Goal: Task Accomplishment & Management: Manage account settings

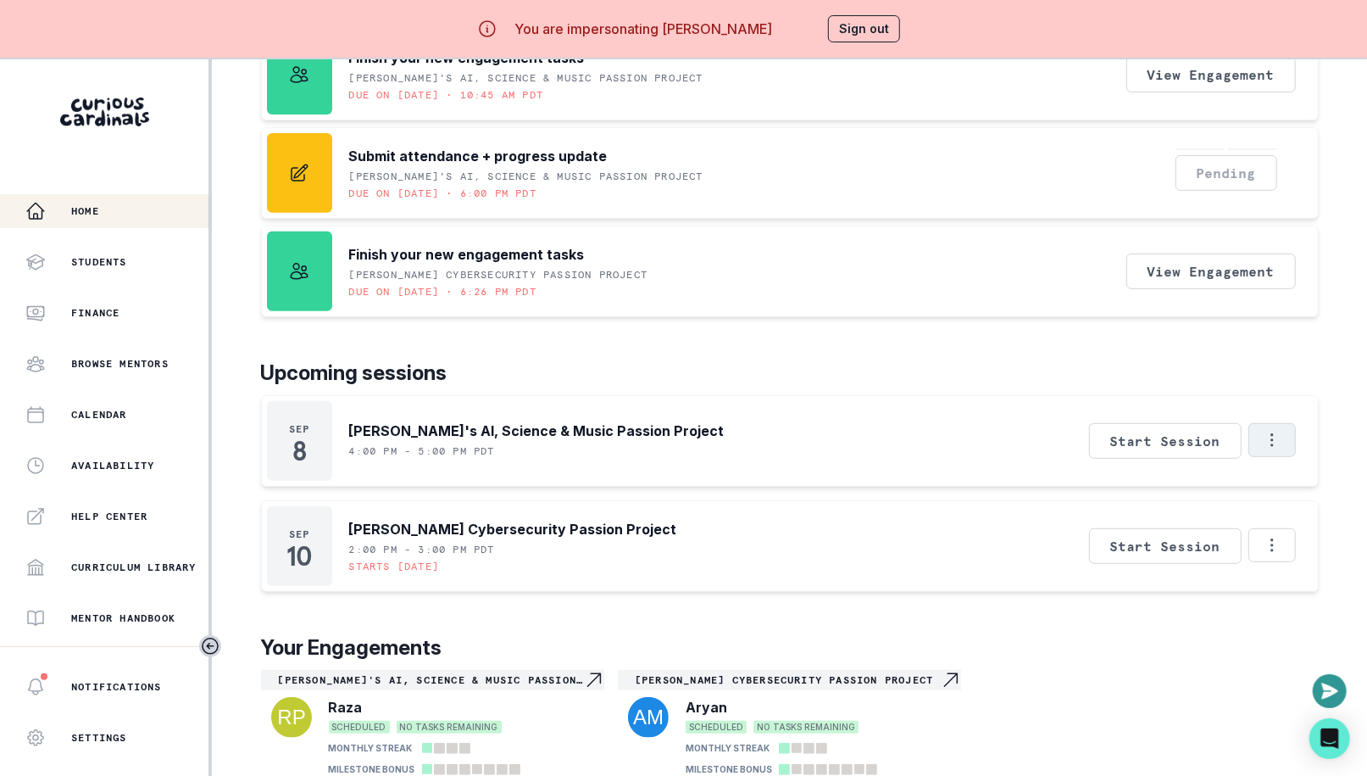
scroll to position [400, 0]
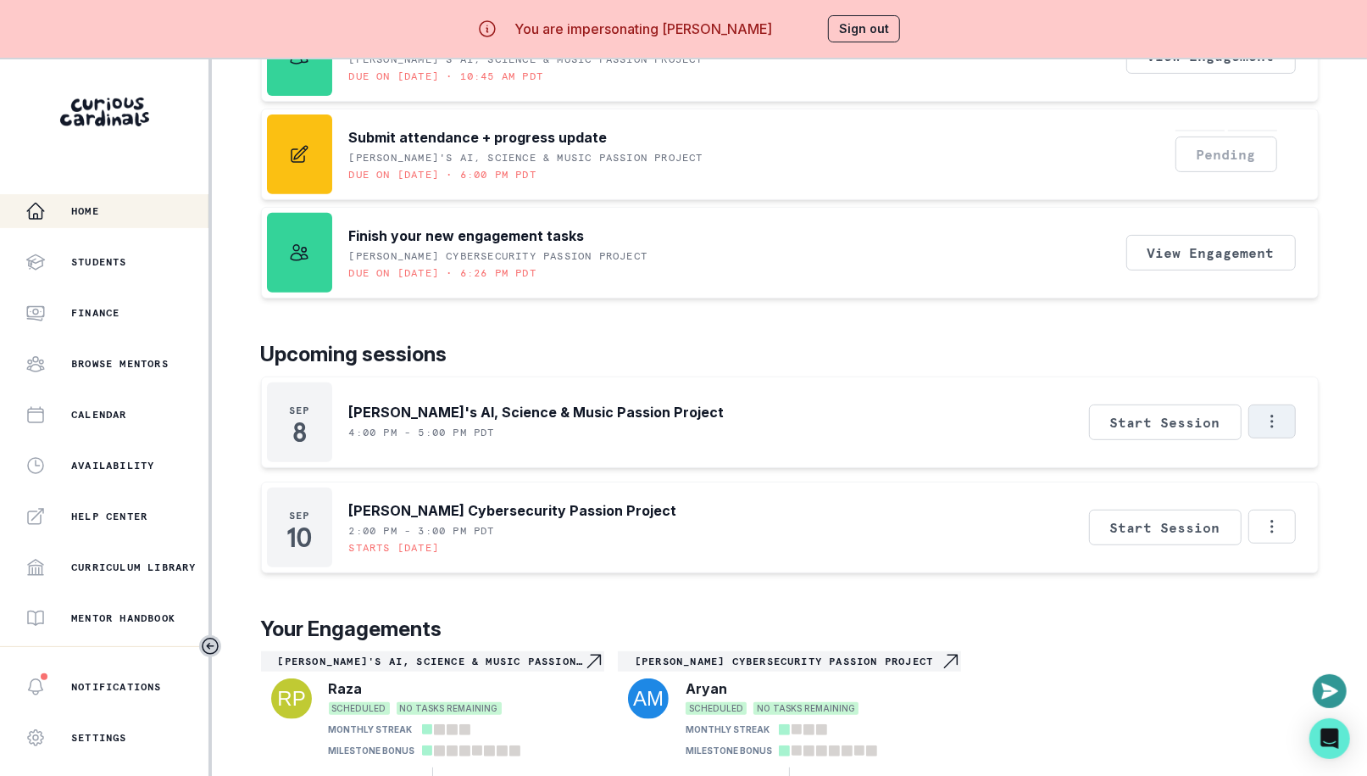
click at [1272, 424] on button "Options" at bounding box center [1272, 421] width 47 height 34
click at [1099, 614] on p "Your Engagements" at bounding box center [790, 629] width 1058 height 31
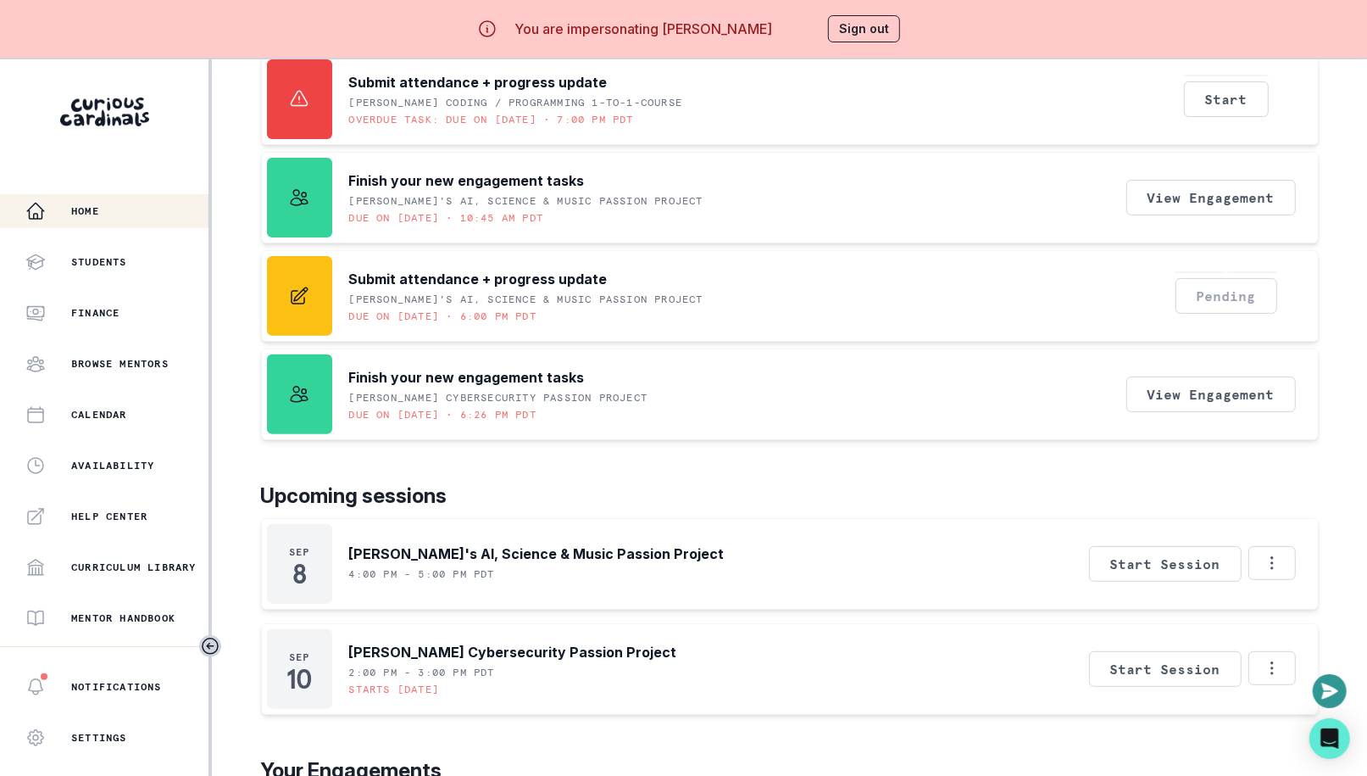
scroll to position [270, 0]
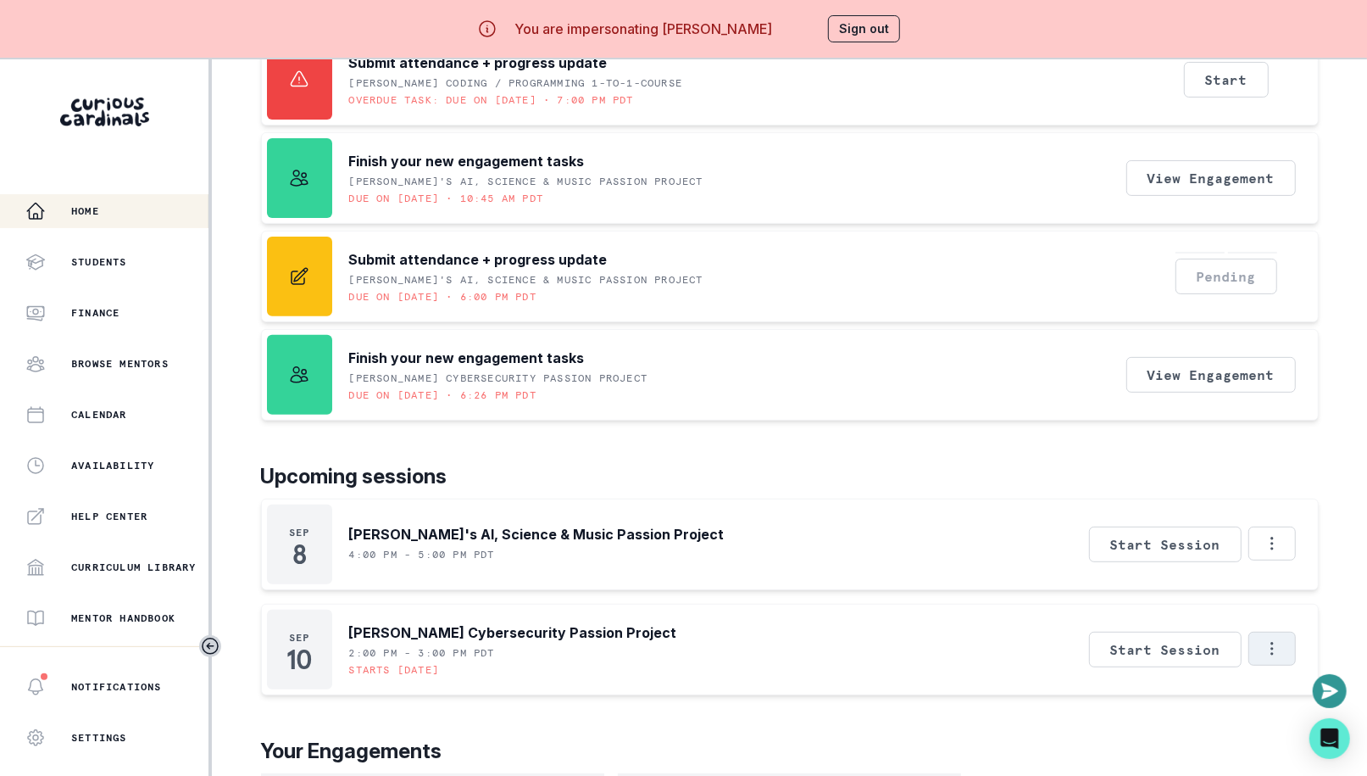
click at [1282, 644] on button "Options" at bounding box center [1272, 649] width 47 height 34
click at [1205, 570] on button "Cancel Session" at bounding box center [1201, 565] width 188 height 31
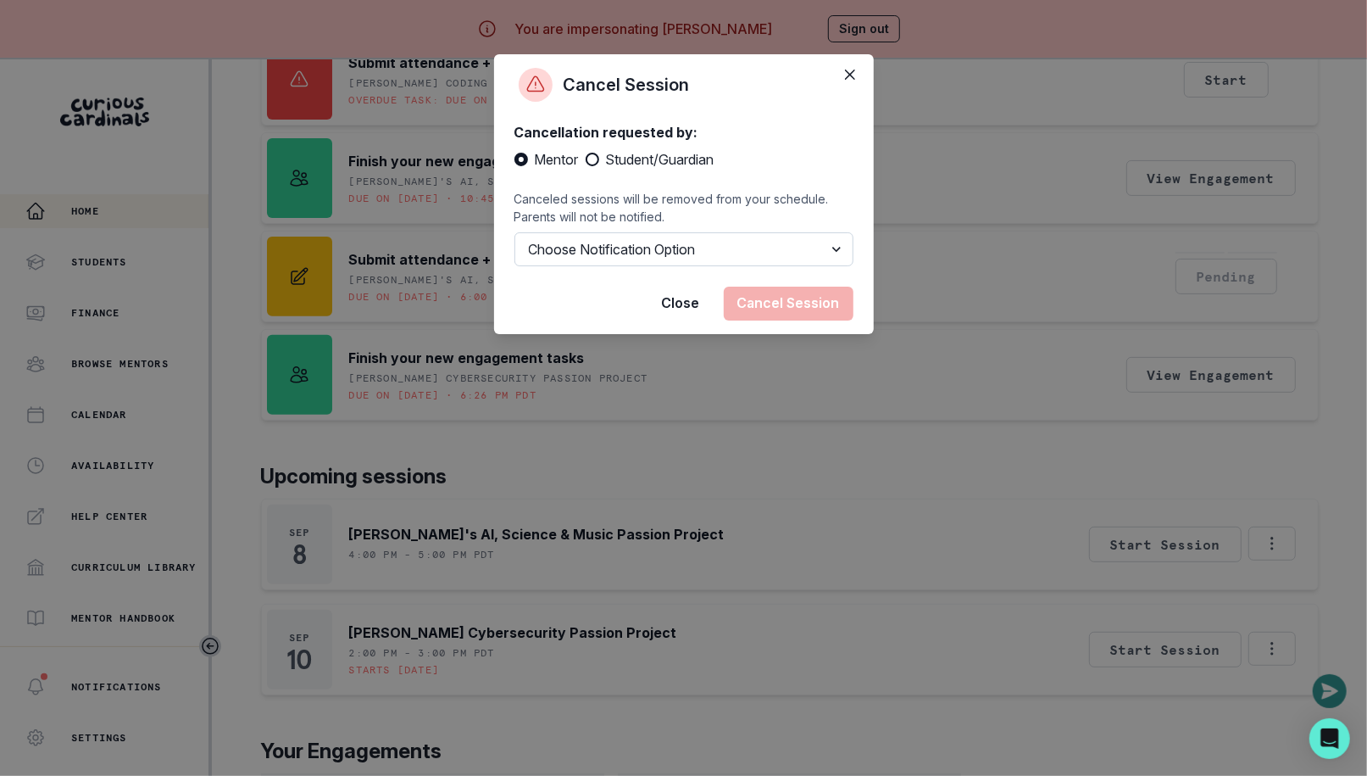
click at [593, 239] on select "Choose Notification Option Notify Family Do Not Notify Family" at bounding box center [684, 249] width 339 height 34
select select "option1"
click at [515, 249] on select "Choose Notification Option Notify Family Do Not Notify Family" at bounding box center [684, 249] width 339 height 34
click at [815, 320] on button "Cancel Session" at bounding box center [789, 304] width 130 height 34
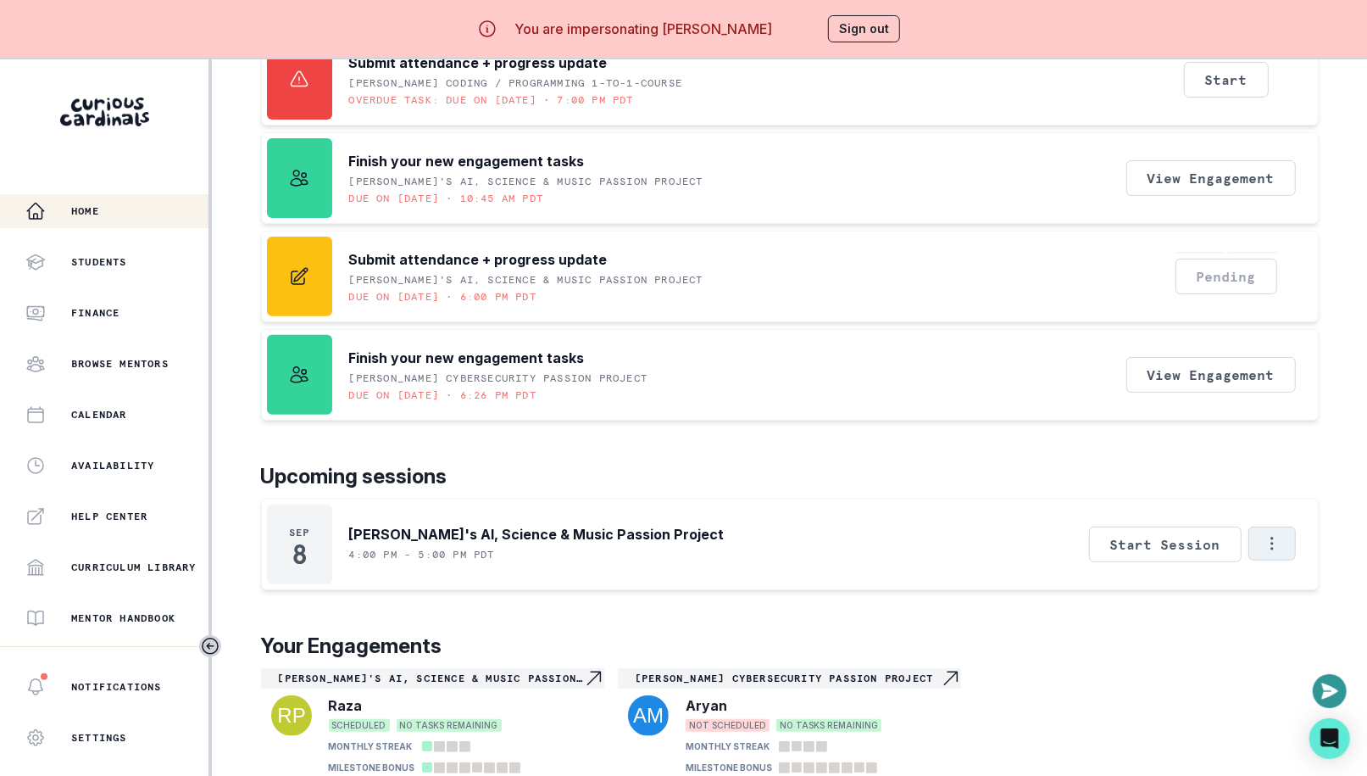
click at [1293, 526] on button "Options" at bounding box center [1272, 543] width 47 height 34
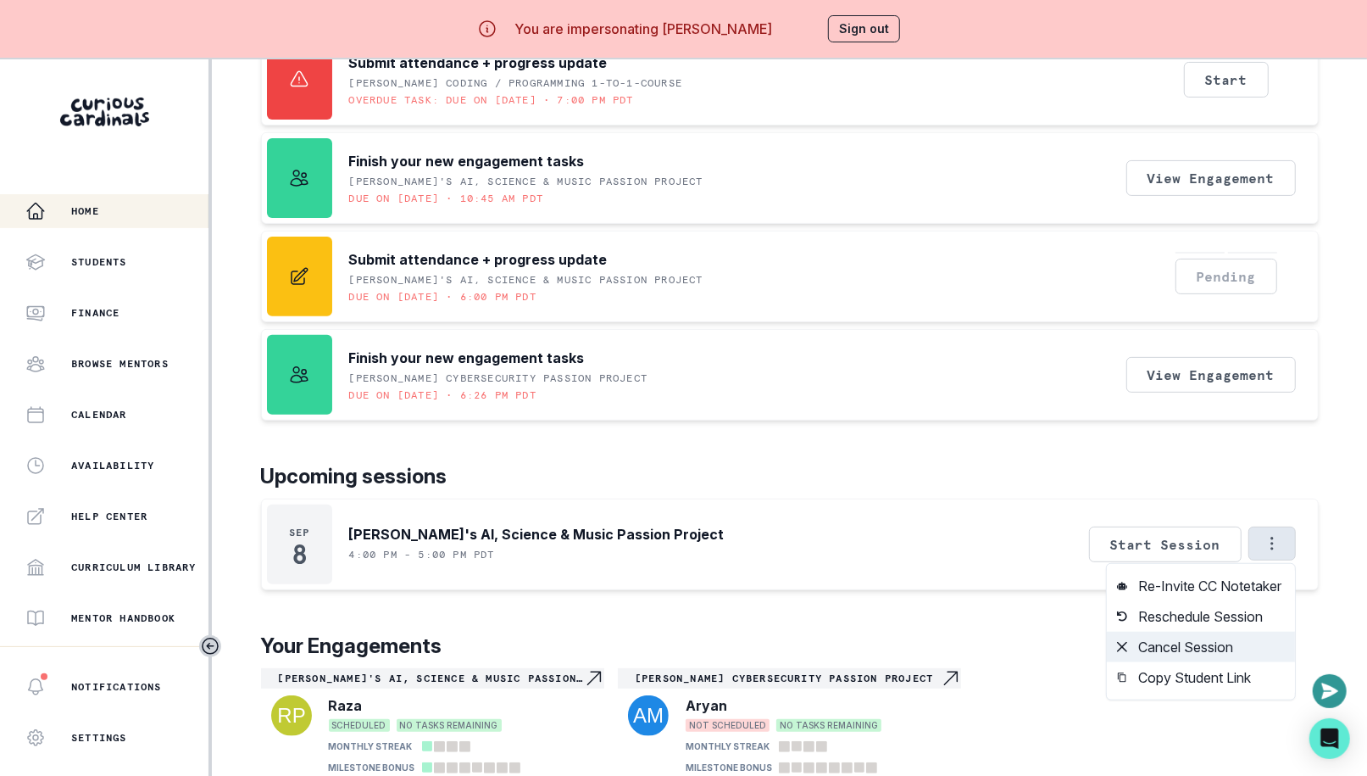
click at [1168, 637] on button "Cancel Session" at bounding box center [1201, 647] width 188 height 31
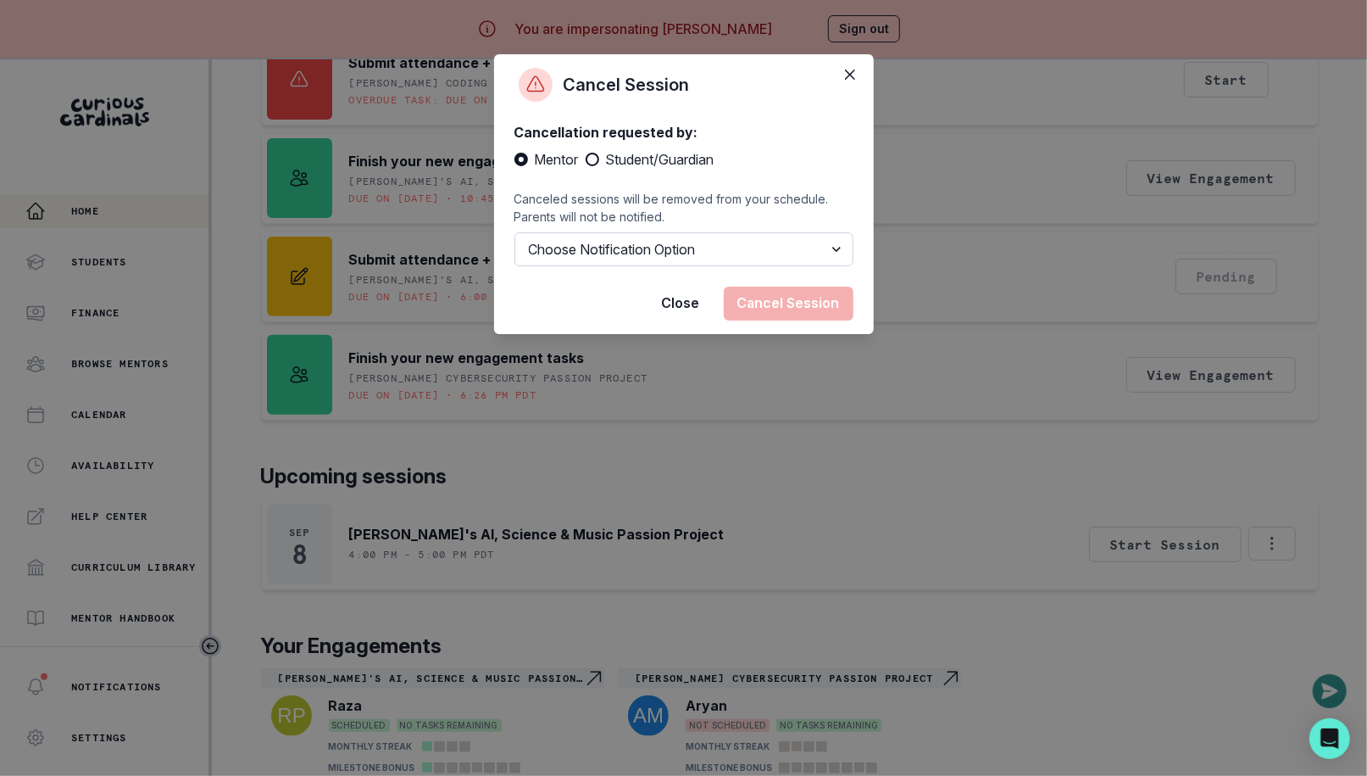
click at [637, 246] on select "Choose Notification Option Notify Family Do Not Notify Family" at bounding box center [684, 249] width 339 height 34
select select "option1"
click at [515, 249] on select "Choose Notification Option Notify Family Do Not Notify Family" at bounding box center [684, 249] width 339 height 34
click at [802, 305] on button "Cancel Session" at bounding box center [789, 304] width 130 height 34
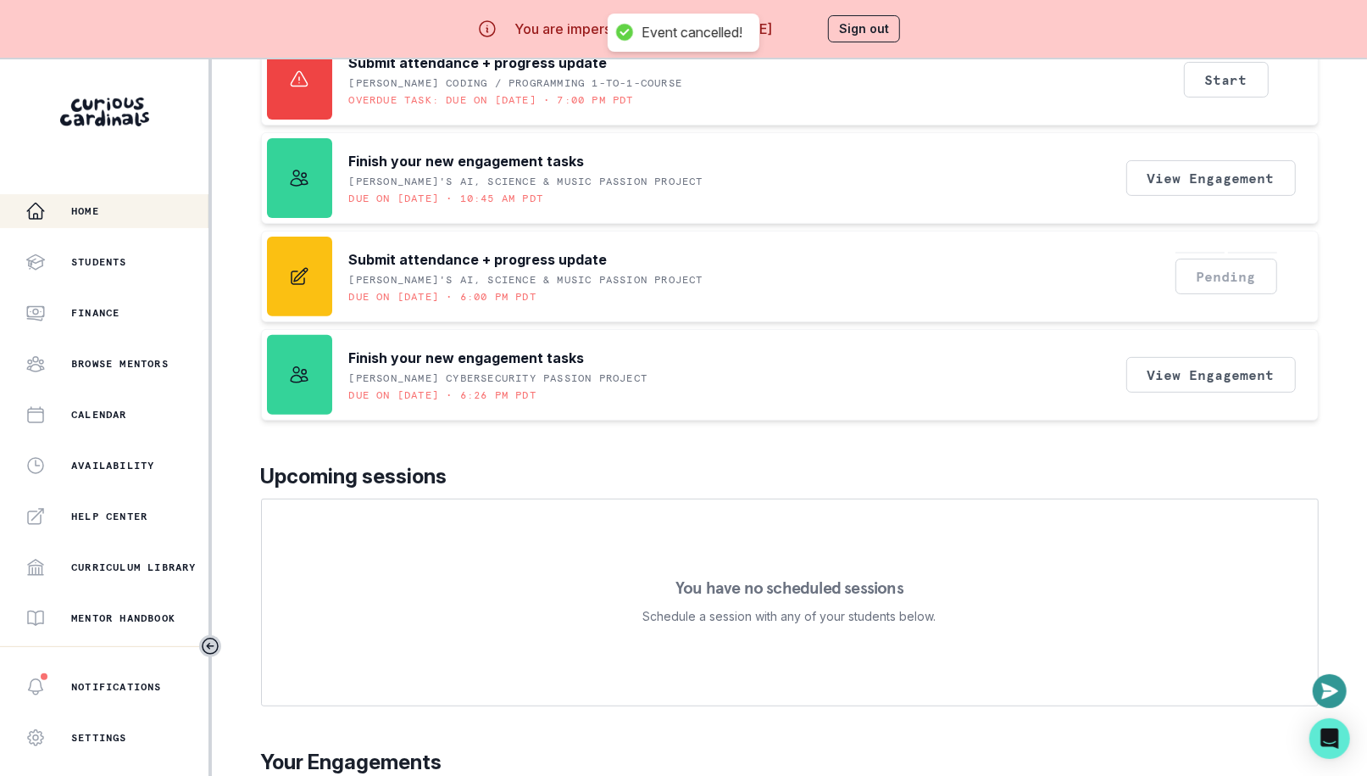
click at [869, 40] on button "Sign out" at bounding box center [864, 28] width 72 height 27
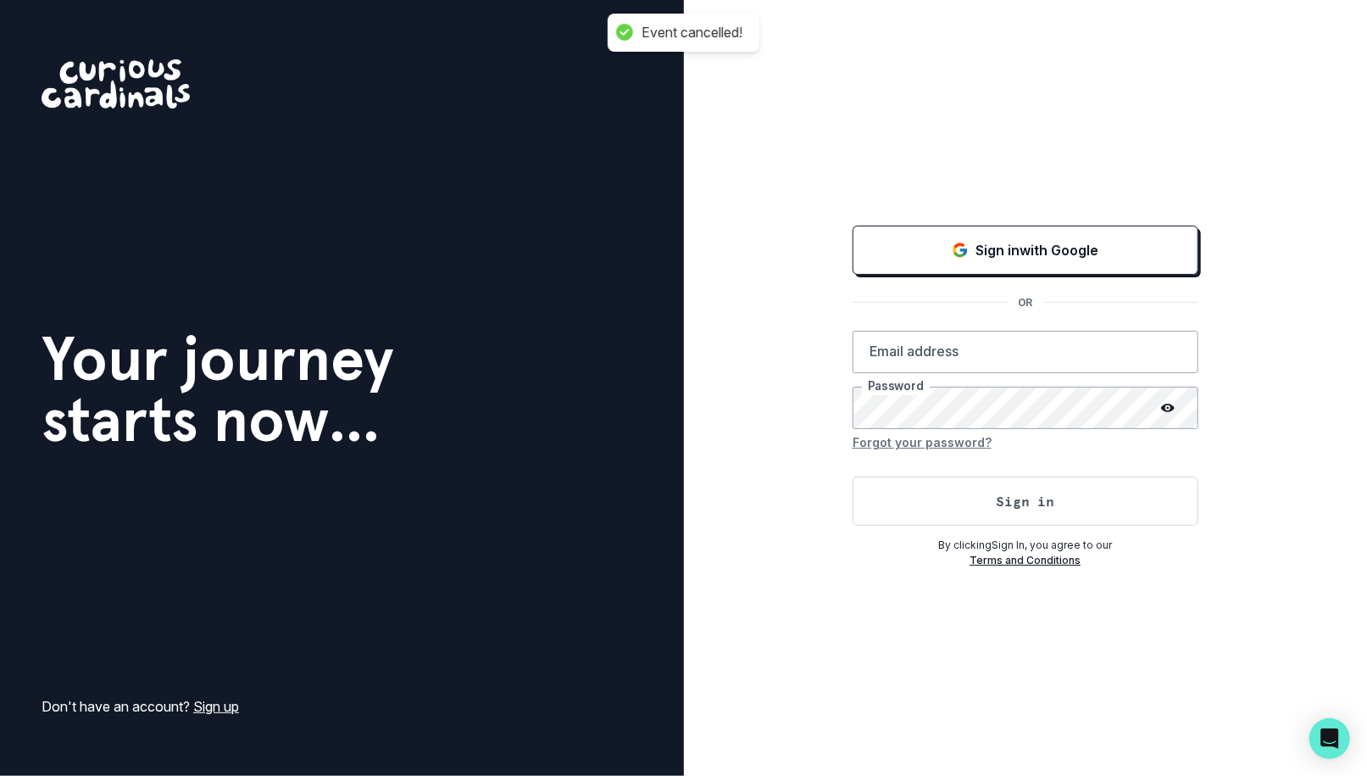
type input "[EMAIL_ADDRESS][DOMAIN_NAME]"
